Goal: Task Accomplishment & Management: Complete application form

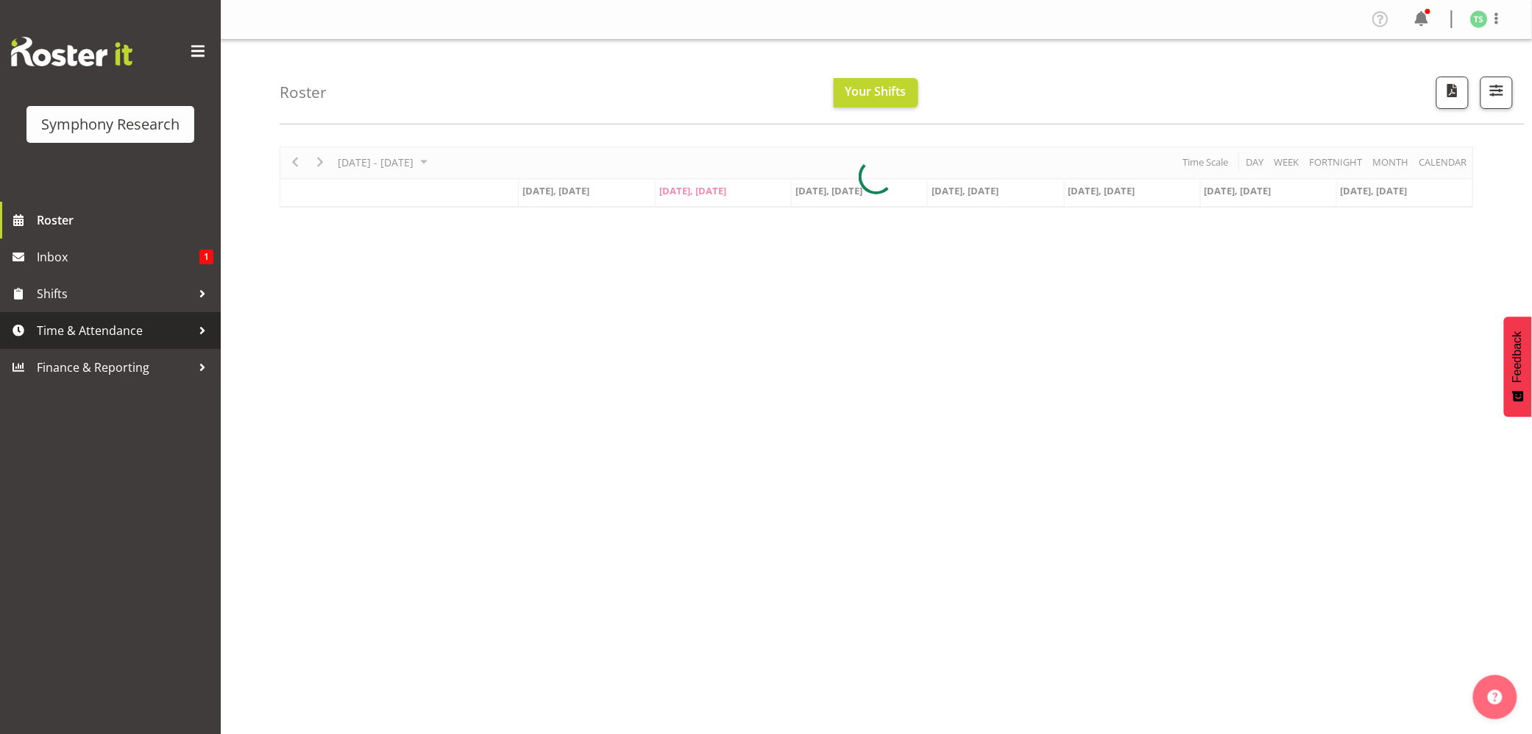
click at [77, 322] on span "Time & Attendance" at bounding box center [114, 330] width 155 height 22
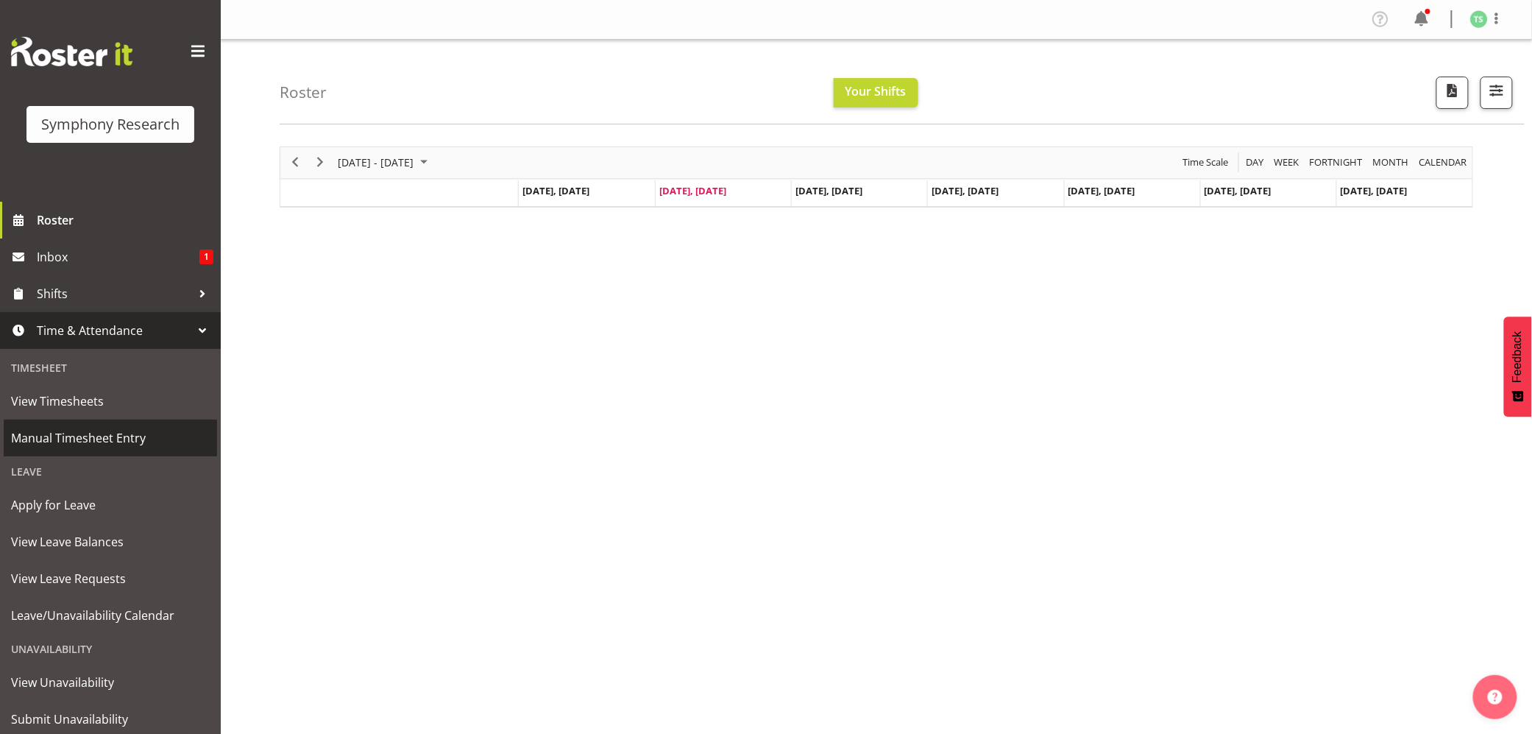
click at [85, 439] on span "Manual Timesheet Entry" at bounding box center [110, 438] width 199 height 22
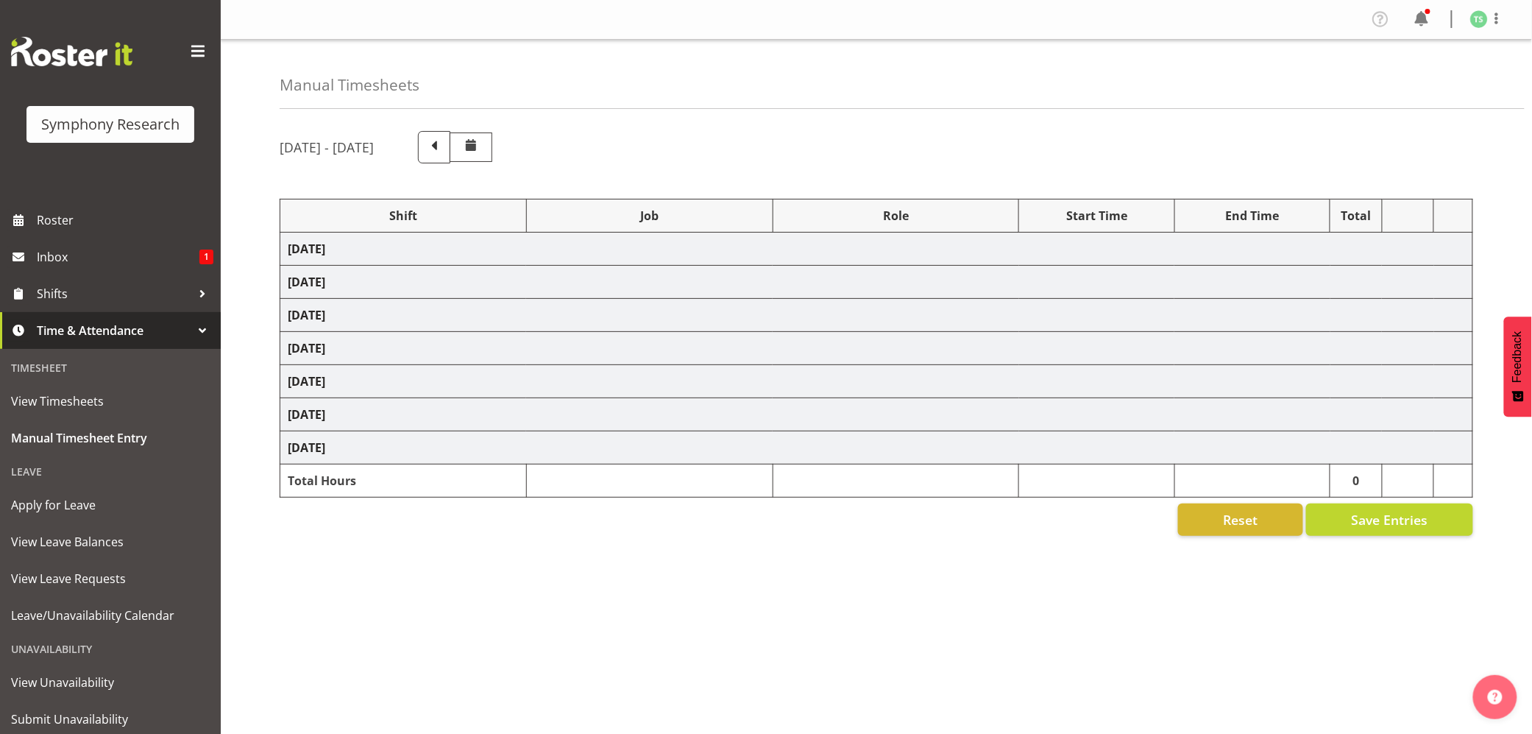
select select "56692"
select select "10499"
select select "47"
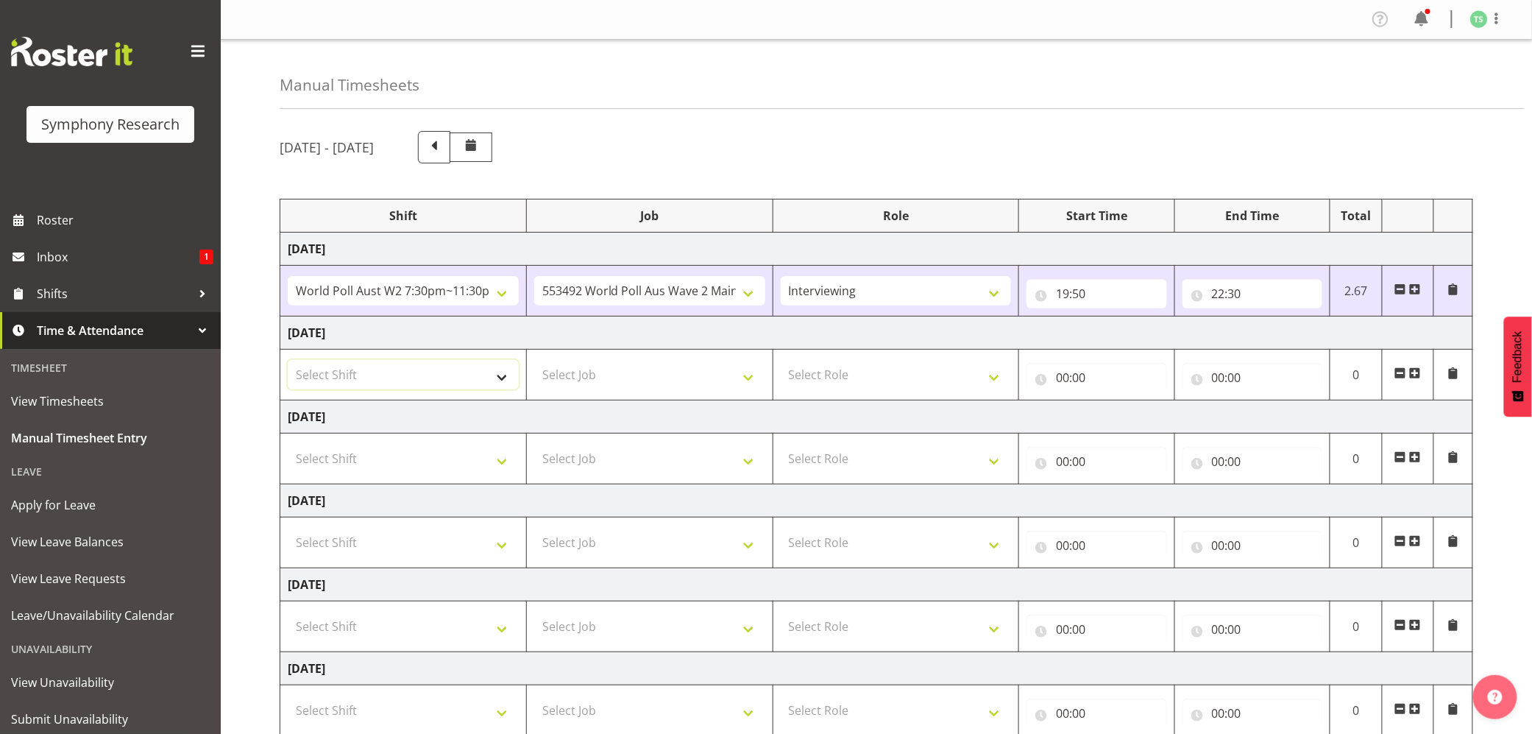
click at [503, 380] on select "Select Shift !!Weekend Residential (Roster IT Shift Label) *Business 9/10am ~ 4…" at bounding box center [403, 374] width 231 height 29
select select "56692"
click at [288, 362] on select "Select Shift !!Weekend Residential (Roster IT Shift Label) *Business 9/10am ~ 4…" at bounding box center [403, 374] width 231 height 29
click at [749, 380] on select "Select Job 550060 IF Admin 553492 World Poll Aus Wave 2 Main 2025 553493 World …" at bounding box center [649, 374] width 231 height 29
select select "10499"
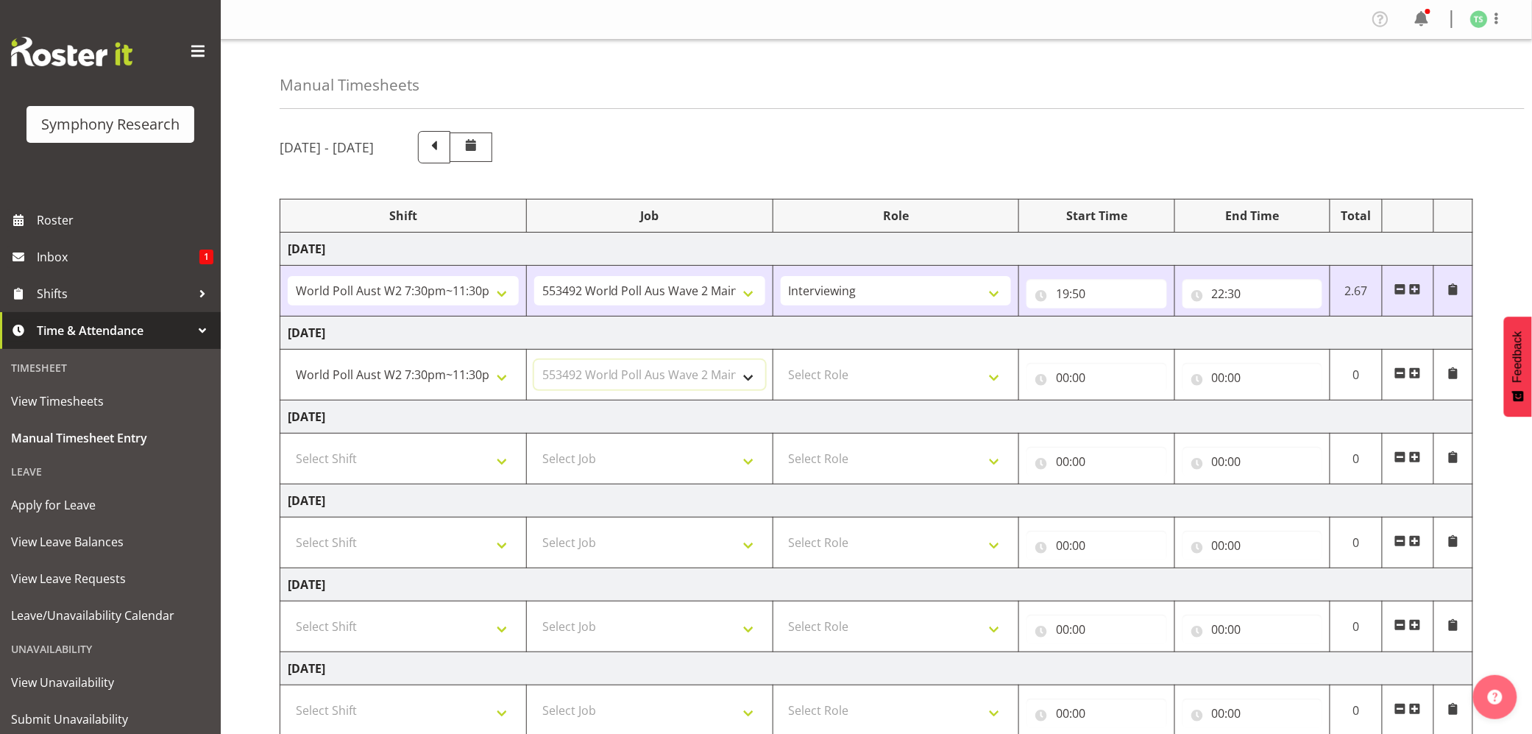
click at [534, 362] on select "Select Job 550060 IF Admin 553492 World Poll Aus Wave 2 Main 2025 553493 World …" at bounding box center [649, 374] width 231 height 29
drag, startPoint x: 991, startPoint y: 380, endPoint x: 981, endPoint y: 390, distance: 14.1
click at [991, 380] on select "Select Role Briefing Interviewing" at bounding box center [896, 374] width 231 height 29
select select "47"
click at [781, 362] on select "Select Role Briefing Interviewing" at bounding box center [896, 374] width 231 height 29
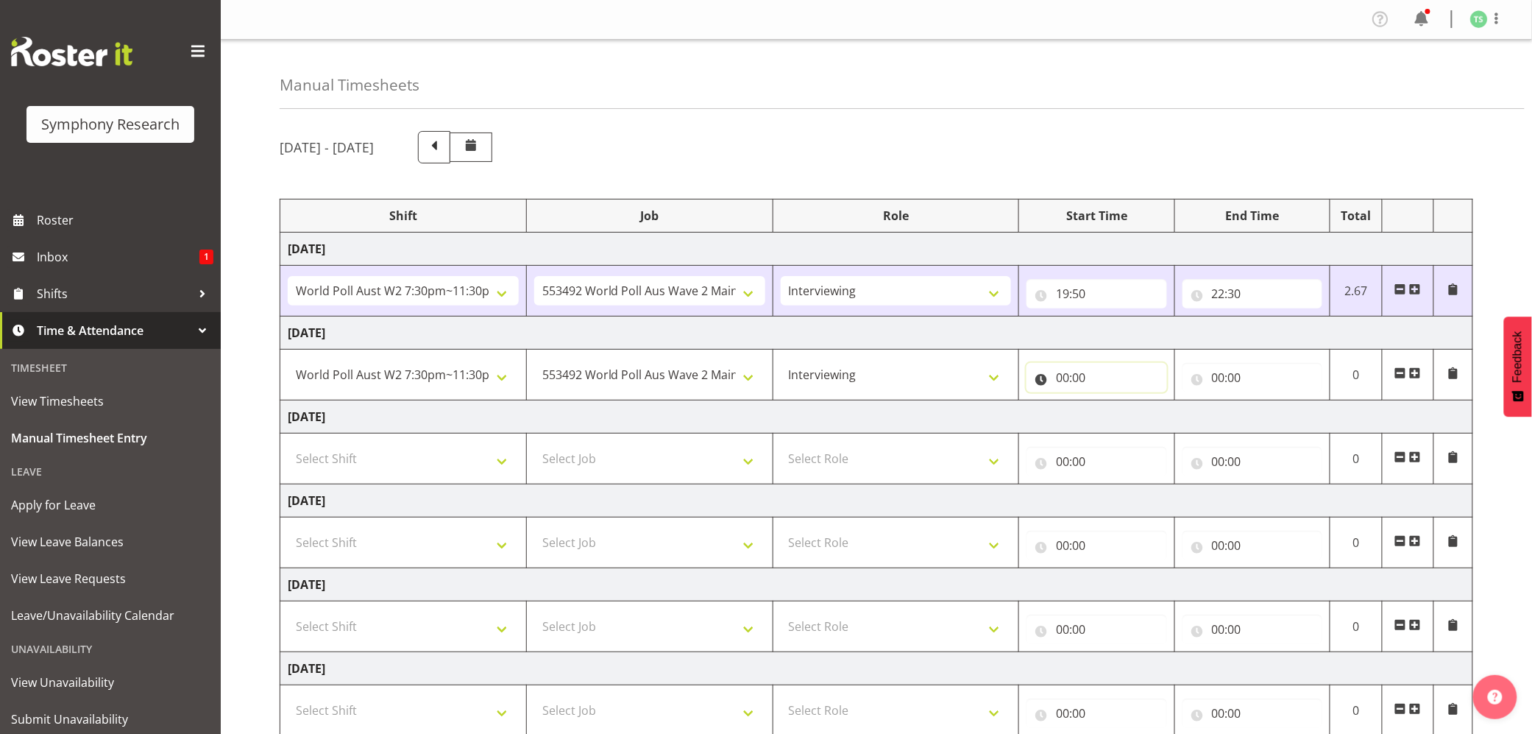
click at [1070, 384] on input "00:00" at bounding box center [1097, 377] width 140 height 29
click at [1132, 419] on select "00 01 02 03 04 05 06 07 08 09 10 11 12 13 14 15 16 17 18 19 20 21 22 23" at bounding box center [1127, 415] width 33 height 29
select select "20"
click at [1111, 403] on select "00 01 02 03 04 05 06 07 08 09 10 11 12 13 14 15 16 17 18 19 20 21 22 23" at bounding box center [1127, 415] width 33 height 29
type input "20:00"
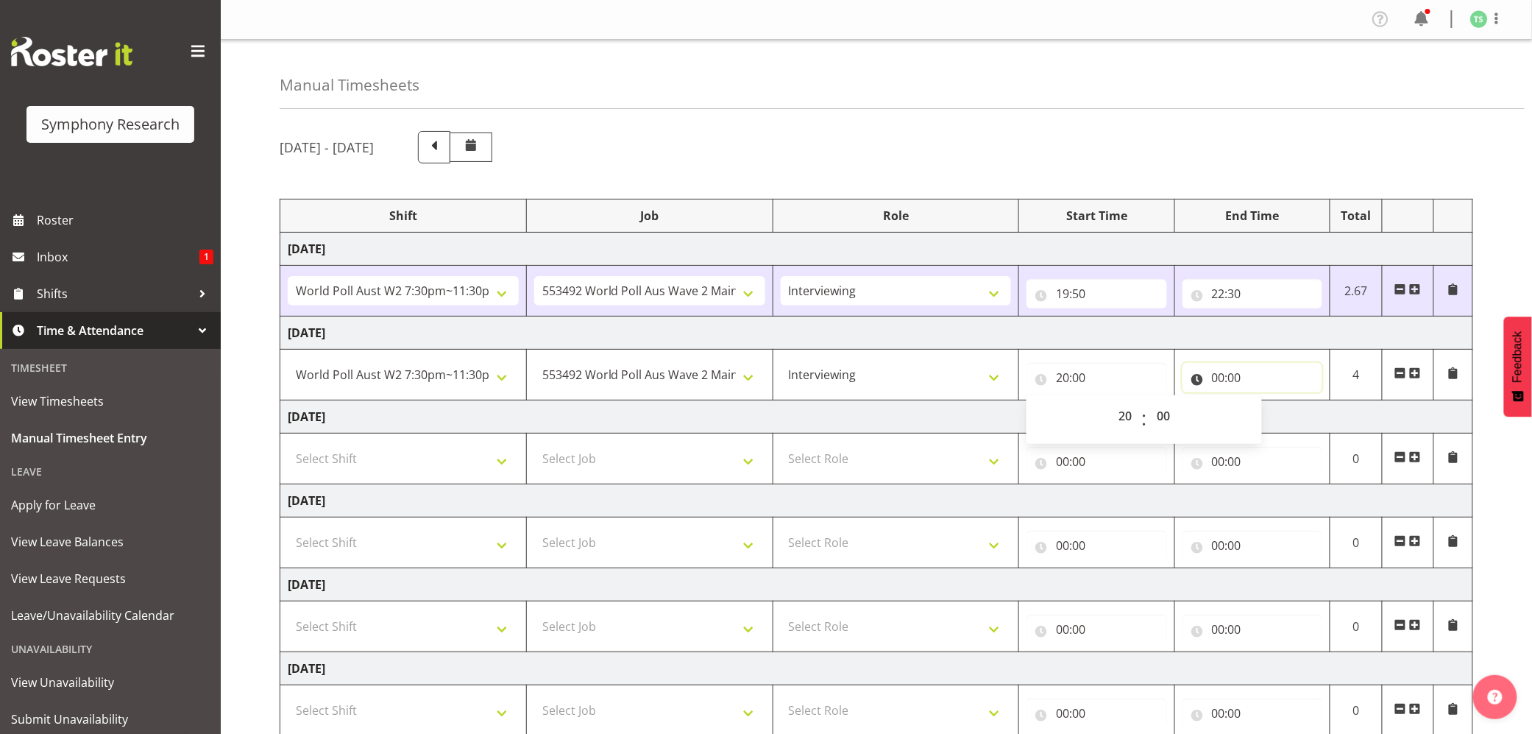
click at [1223, 380] on input "00:00" at bounding box center [1253, 377] width 140 height 29
click at [1281, 415] on select "00 01 02 03 04 05 06 07 08 09 10 11 12 13 14 15 16 17 18 19 20 21 22 23" at bounding box center [1283, 415] width 33 height 29
select select "22"
click at [1267, 403] on select "00 01 02 03 04 05 06 07 08 09 10 11 12 13 14 15 16 17 18 19 20 21 22 23" at bounding box center [1283, 415] width 33 height 29
type input "22:00"
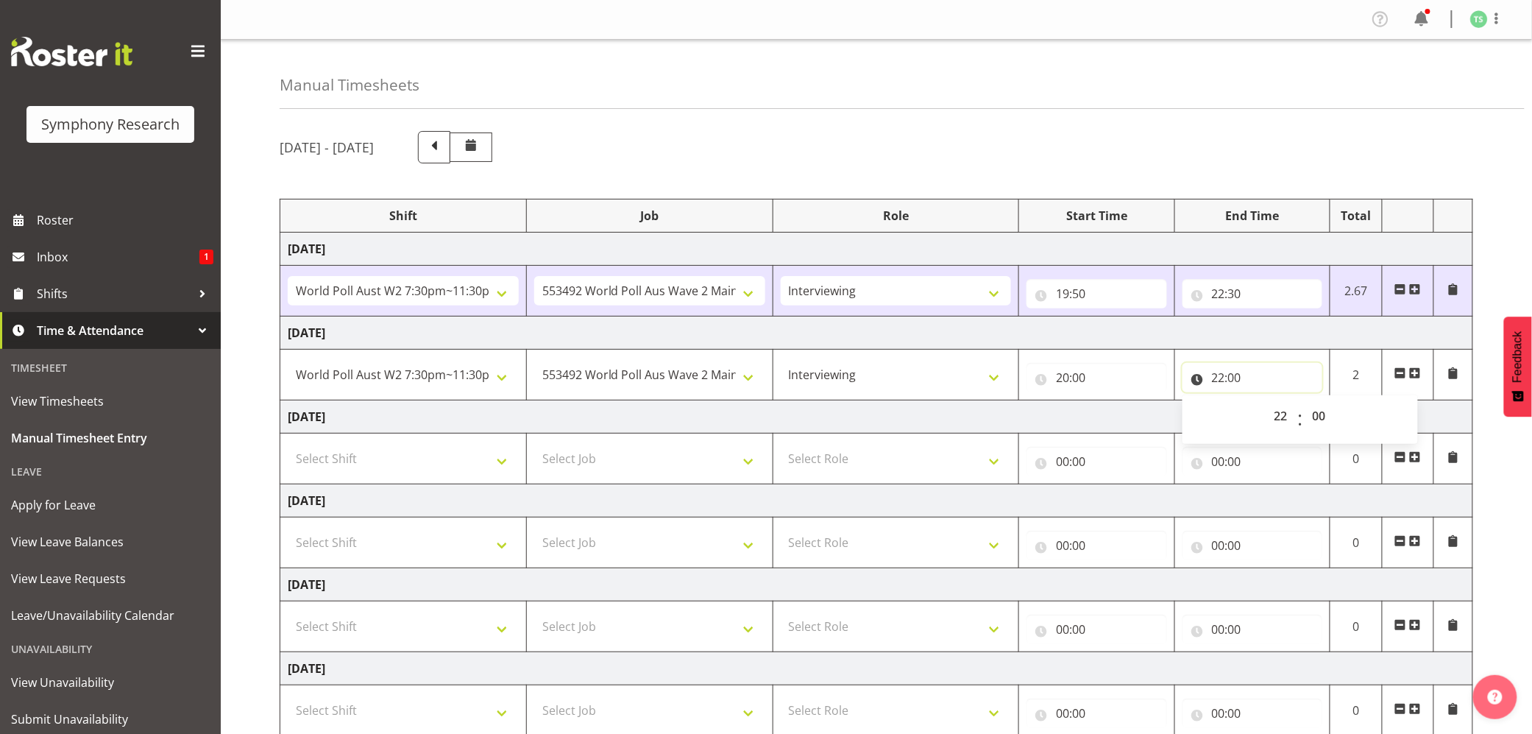
click at [1238, 377] on input "22:00" at bounding box center [1253, 377] width 140 height 29
click at [1323, 416] on select "00 01 02 03 04 05 06 07 08 09 10 11 12 13 14 15 16 17 18 19 20 21 22 23 24 25 2…" at bounding box center [1321, 415] width 33 height 29
select select "40"
click at [1305, 403] on select "00 01 02 03 04 05 06 07 08 09 10 11 12 13 14 15 16 17 18 19 20 21 22 23 24 25 2…" at bounding box center [1321, 415] width 33 height 29
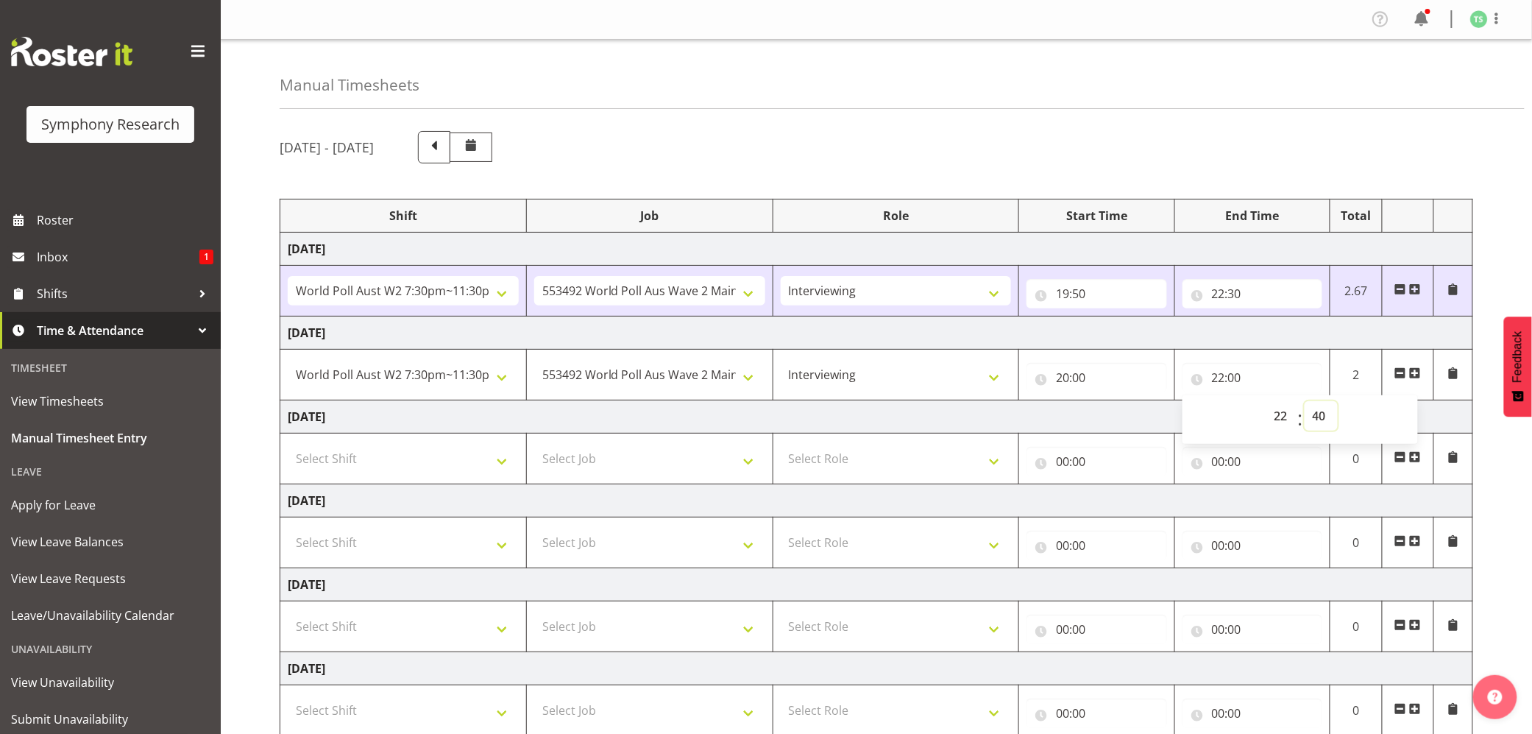
type input "22:40"
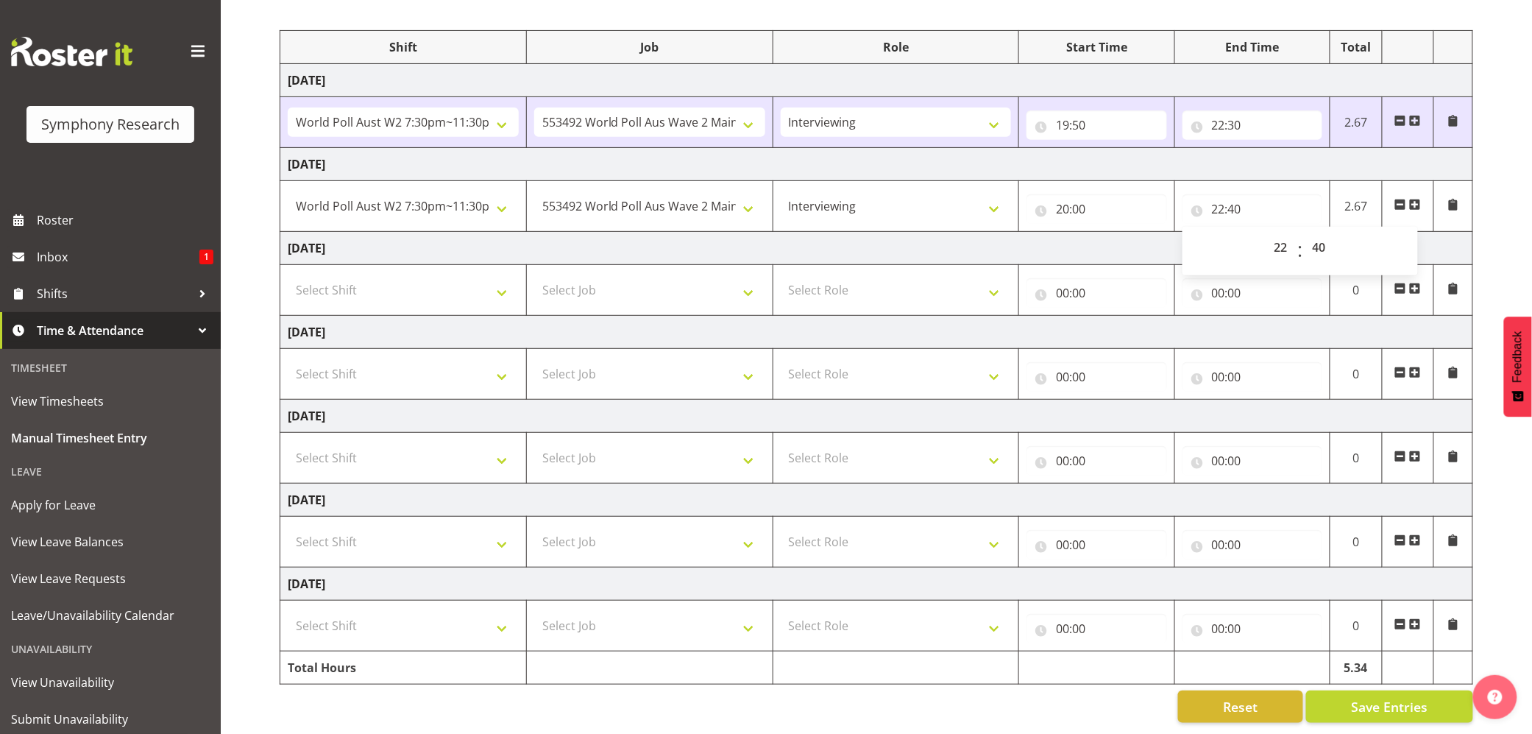
click at [1384, 674] on div "September 29th - October 5th 2025 Shift Job Role Start Time End Time Total Mond…" at bounding box center [906, 342] width 1253 height 782
click at [1370, 697] on span "Save Entries" at bounding box center [1389, 706] width 77 height 19
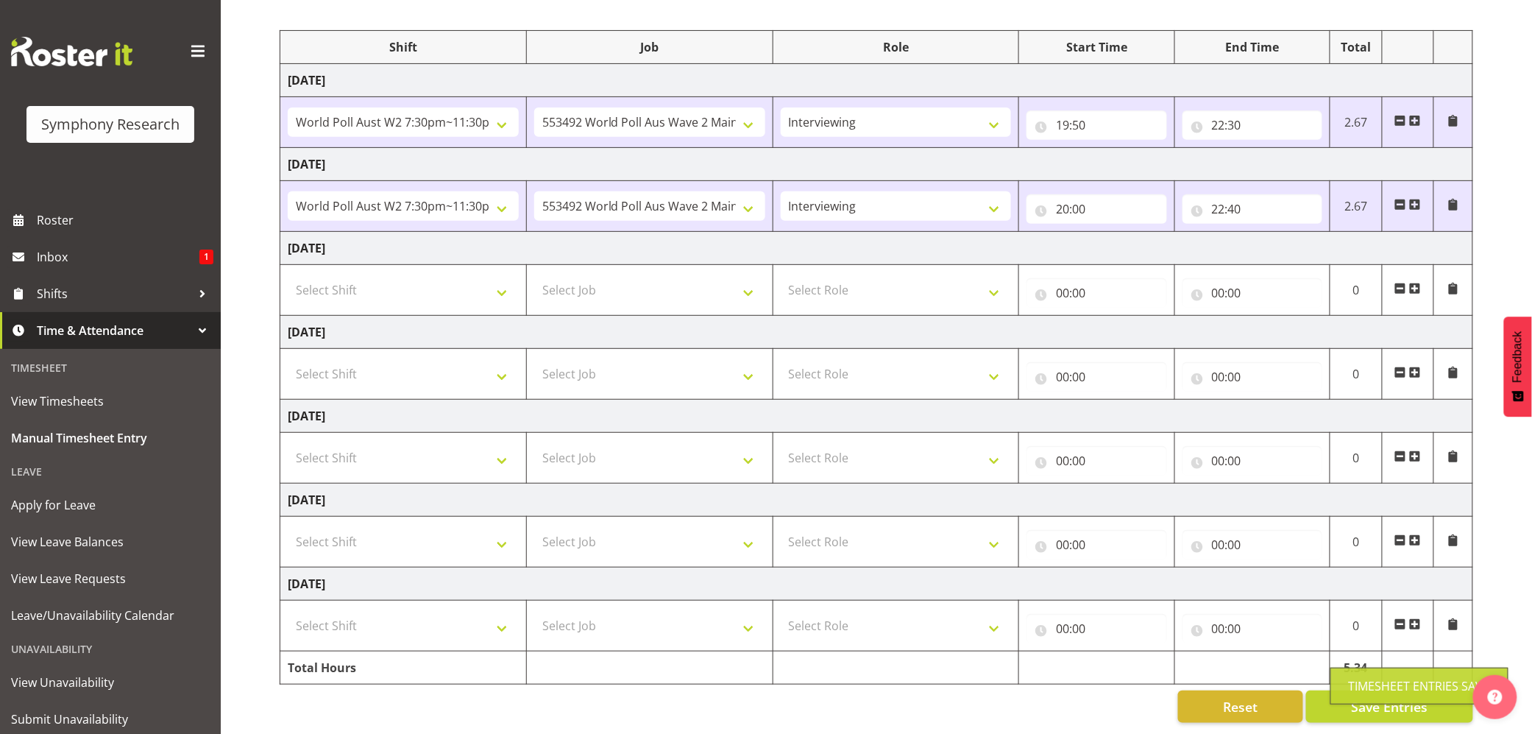
click at [1367, 695] on div "Timesheet Entries Save" at bounding box center [1420, 685] width 178 height 37
click at [1372, 697] on span "Save Entries" at bounding box center [1389, 706] width 77 height 19
click at [1370, 697] on span "Save Entries" at bounding box center [1389, 706] width 77 height 19
click at [1366, 684] on div "Timesheet Entries Save" at bounding box center [1419, 686] width 141 height 18
click at [1375, 681] on div "Timesheet Entries Save" at bounding box center [1419, 686] width 141 height 18
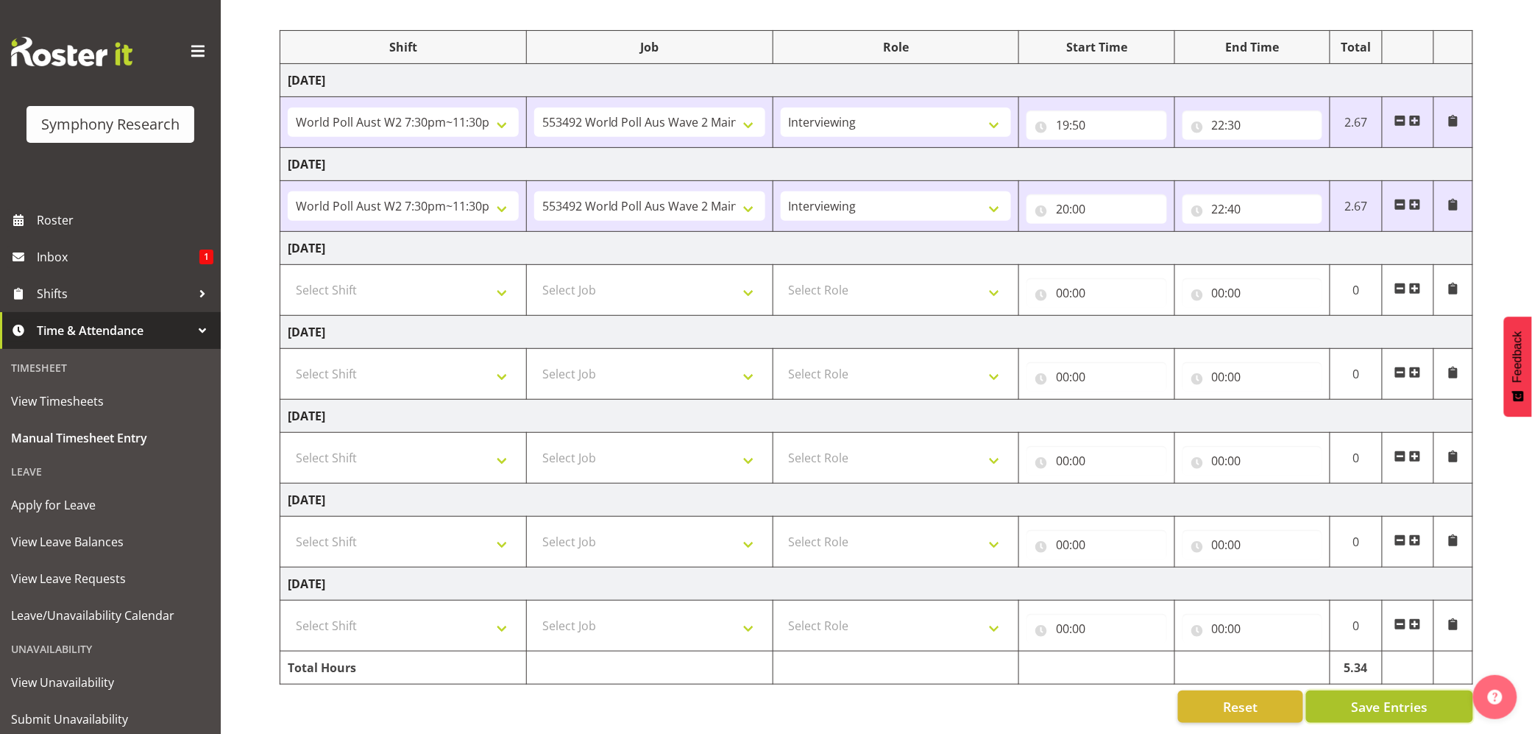
click at [1378, 697] on span "Save Entries" at bounding box center [1389, 706] width 77 height 19
click at [1359, 684] on div "Timesheet Entries Save" at bounding box center [1419, 686] width 141 height 18
click at [1359, 687] on div "Timesheet Entries Save" at bounding box center [1419, 686] width 141 height 18
click at [1358, 697] on span "Save Entries" at bounding box center [1389, 706] width 77 height 19
click at [1351, 683] on div "Timesheet Entries Save" at bounding box center [1419, 686] width 141 height 18
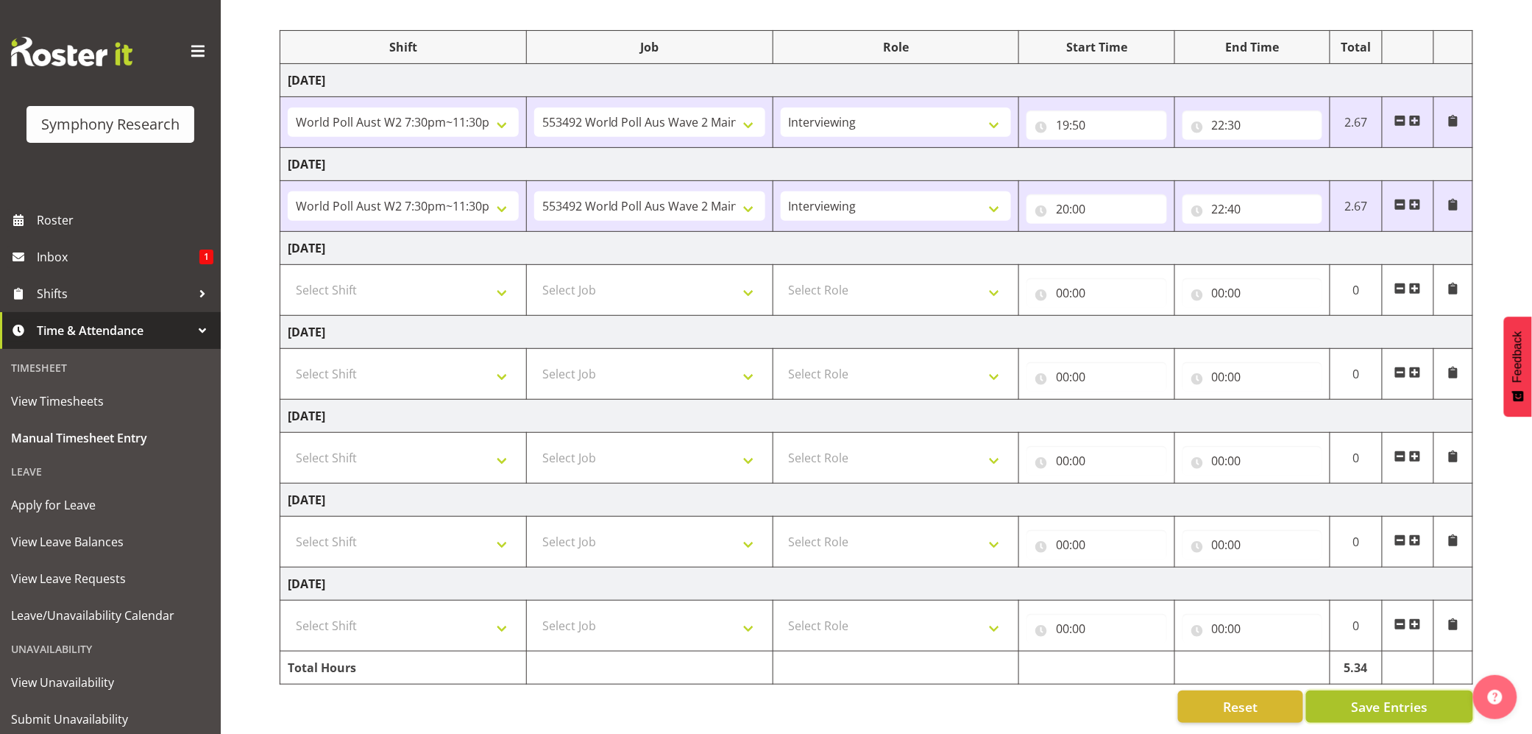
click at [1361, 697] on span "Save Entries" at bounding box center [1389, 706] width 77 height 19
click at [1359, 695] on div "Timesheet Entries Save" at bounding box center [1420, 685] width 178 height 37
drag, startPoint x: 1080, startPoint y: 707, endPoint x: 1190, endPoint y: 701, distance: 109.8
click at [1082, 707] on div "Reset Save Entries" at bounding box center [877, 706] width 1194 height 32
click at [1367, 697] on span "Save Entries" at bounding box center [1389, 706] width 77 height 19
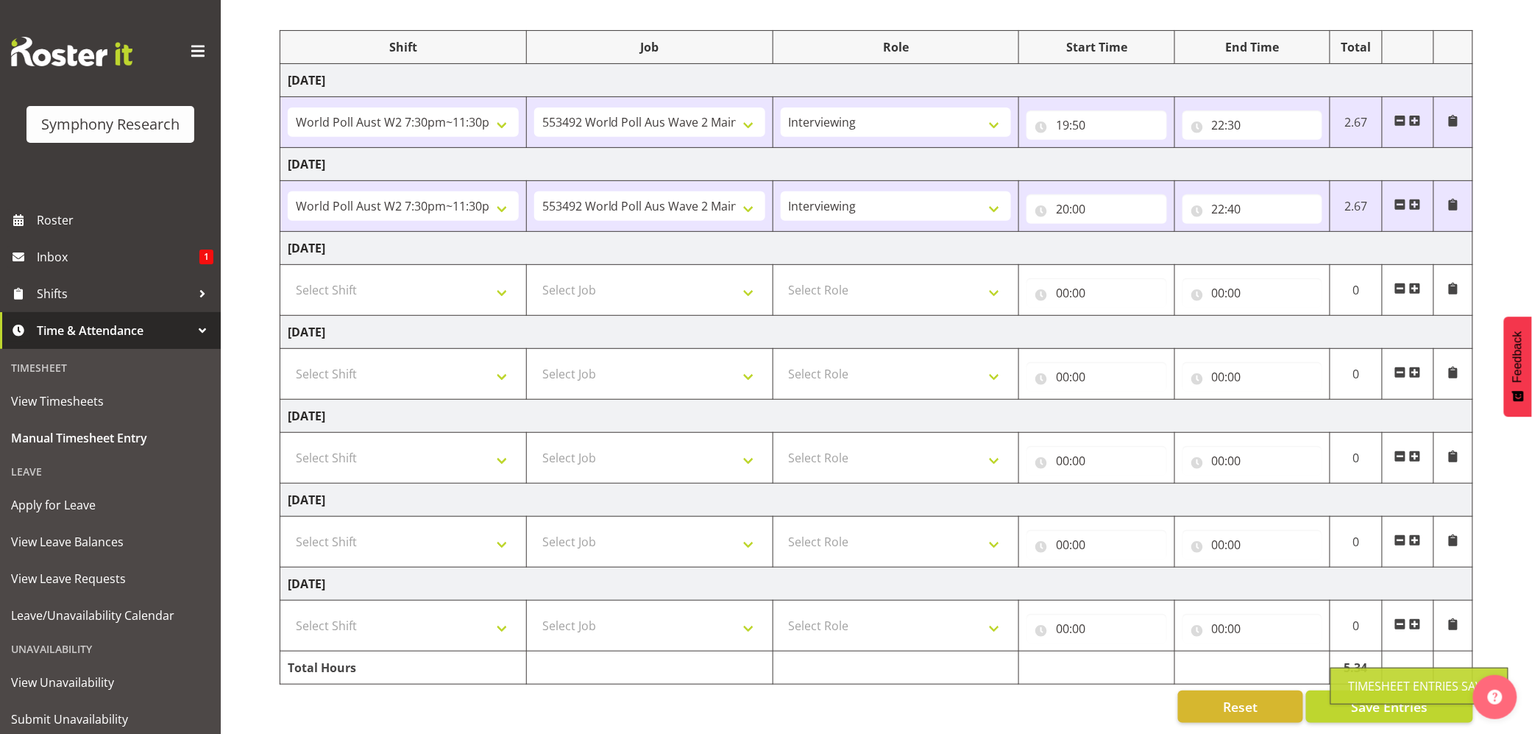
click at [1361, 690] on div "Timesheet Entries Save" at bounding box center [1419, 686] width 141 height 18
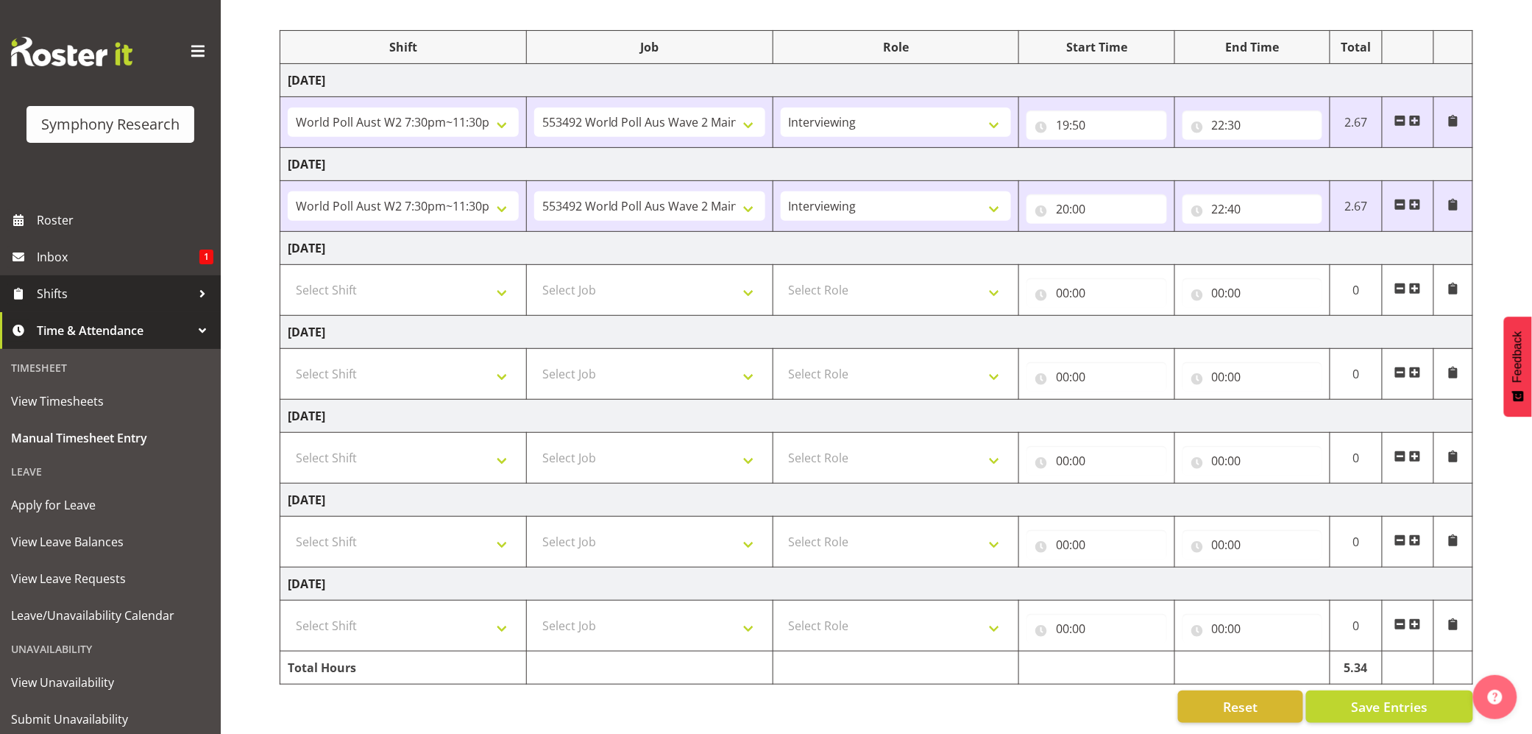
click at [38, 296] on span "Shifts" at bounding box center [114, 294] width 155 height 22
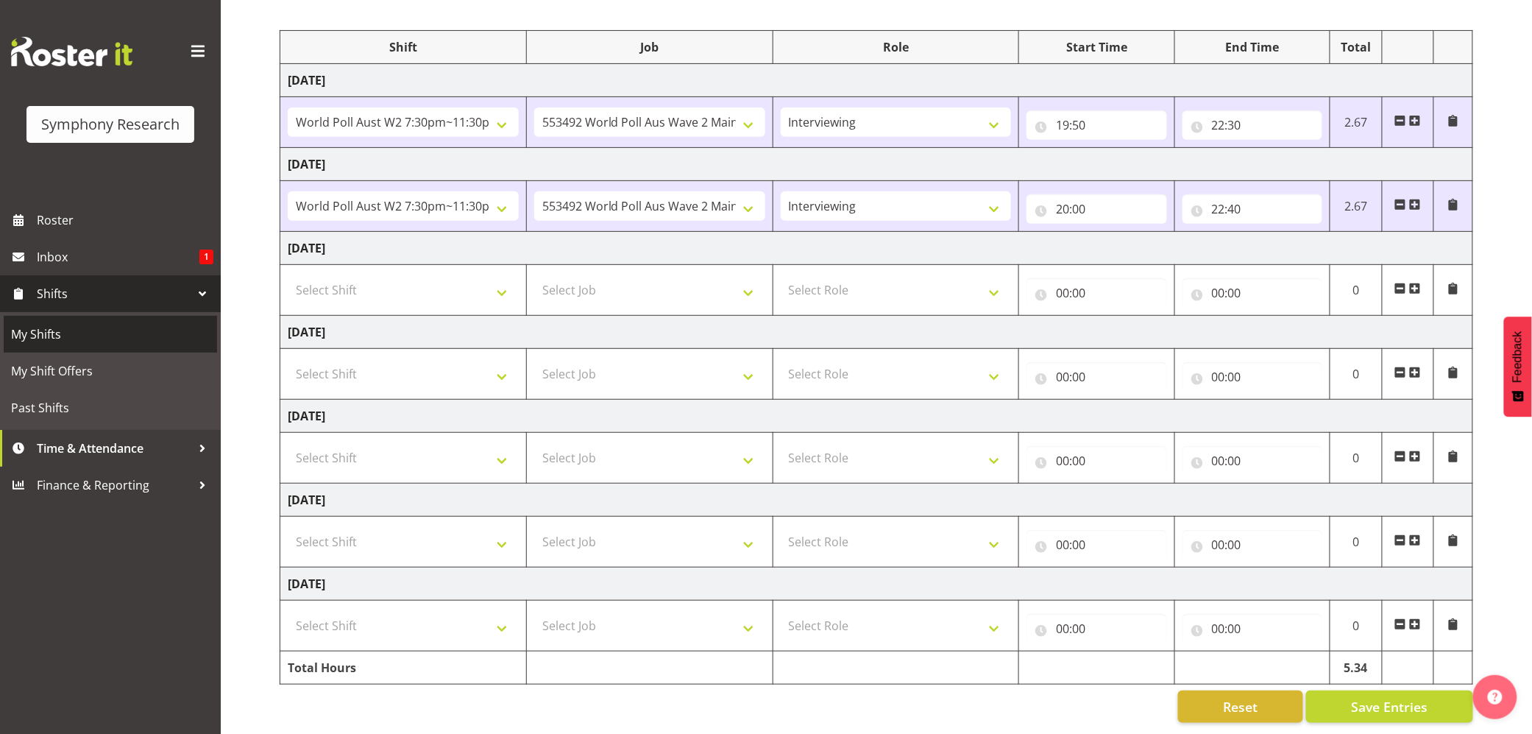
click at [45, 333] on span "My Shifts" at bounding box center [110, 334] width 199 height 22
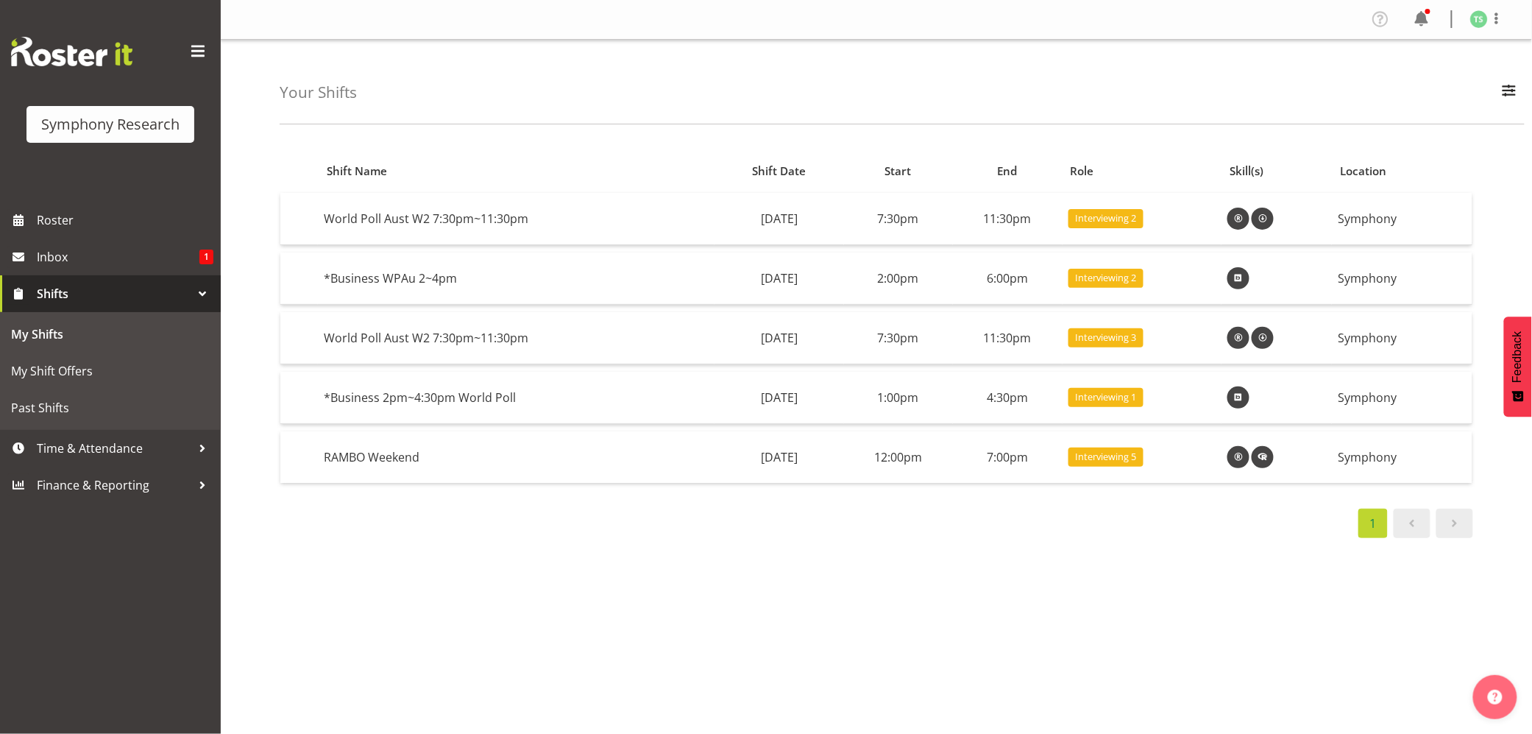
click at [1034, 630] on div "Shift Name Shift Date Start End Role Skill(s) Location World [GEOGRAPHIC_DATA] …" at bounding box center [906, 429] width 1253 height 589
click at [1030, 587] on div "Shift Name Shift Date Start End Role Skill(s) Location World [GEOGRAPHIC_DATA] …" at bounding box center [906, 429] width 1253 height 589
click at [1079, 640] on div "Shift Name Shift Date Start End Role Skill(s) Location World [GEOGRAPHIC_DATA] …" at bounding box center [906, 429] width 1253 height 589
click at [1104, 637] on div "Shift Name Shift Date Start End Role Skill(s) Location World [GEOGRAPHIC_DATA] …" at bounding box center [906, 429] width 1253 height 589
click at [1075, 639] on div "Shift Name Shift Date Start End Role Skill(s) Location World [GEOGRAPHIC_DATA] …" at bounding box center [906, 429] width 1253 height 589
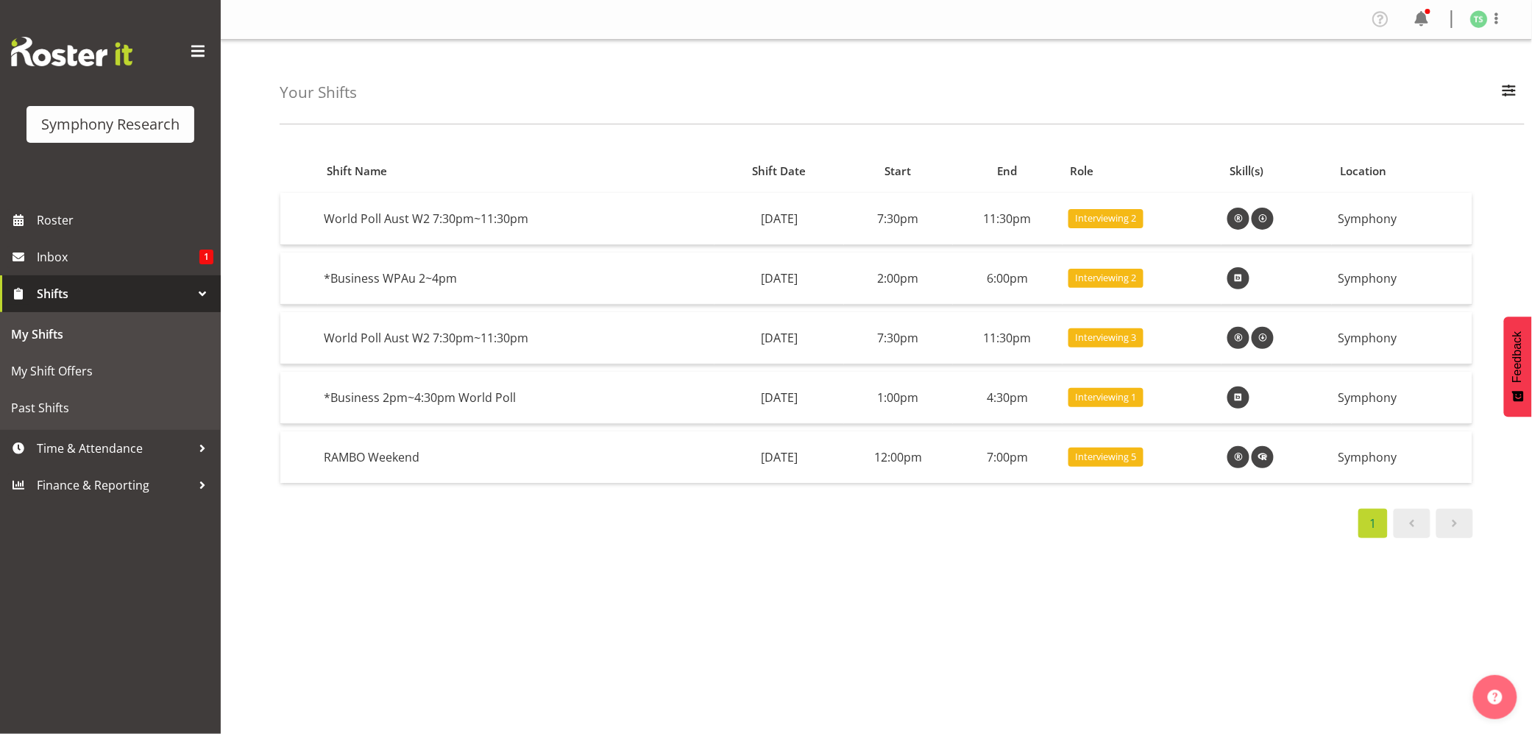
click at [1091, 633] on div "Shift Name Shift Date Start End Role Skill(s) Location World [GEOGRAPHIC_DATA] …" at bounding box center [906, 429] width 1253 height 589
drag, startPoint x: 1052, startPoint y: 684, endPoint x: 1055, endPoint y: 692, distance: 8.2
click at [1055, 692] on div "Shift Name Shift Date Start End Role Skill(s) Location World [GEOGRAPHIC_DATA] …" at bounding box center [906, 429] width 1253 height 589
